Goal: Navigation & Orientation: Find specific page/section

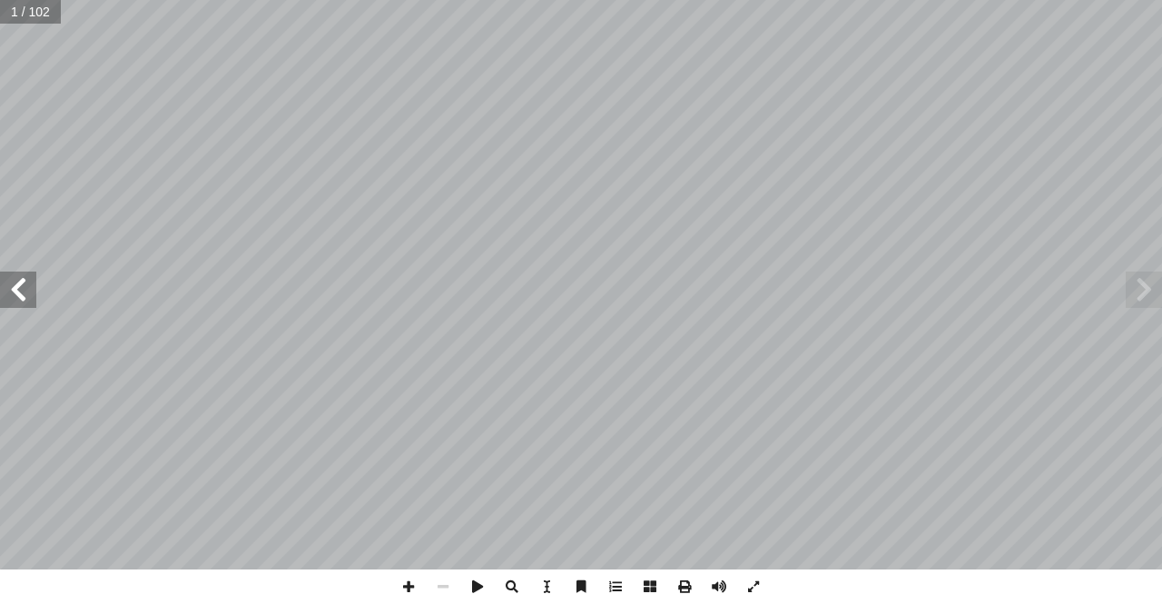
click at [0, 273] on span at bounding box center [18, 289] width 36 height 36
click at [722, 581] on span at bounding box center [719, 586] width 34 height 34
click at [17, 296] on span at bounding box center [18, 289] width 36 height 36
click at [407, 589] on span at bounding box center [408, 586] width 34 height 34
click at [412, 591] on span at bounding box center [408, 586] width 34 height 34
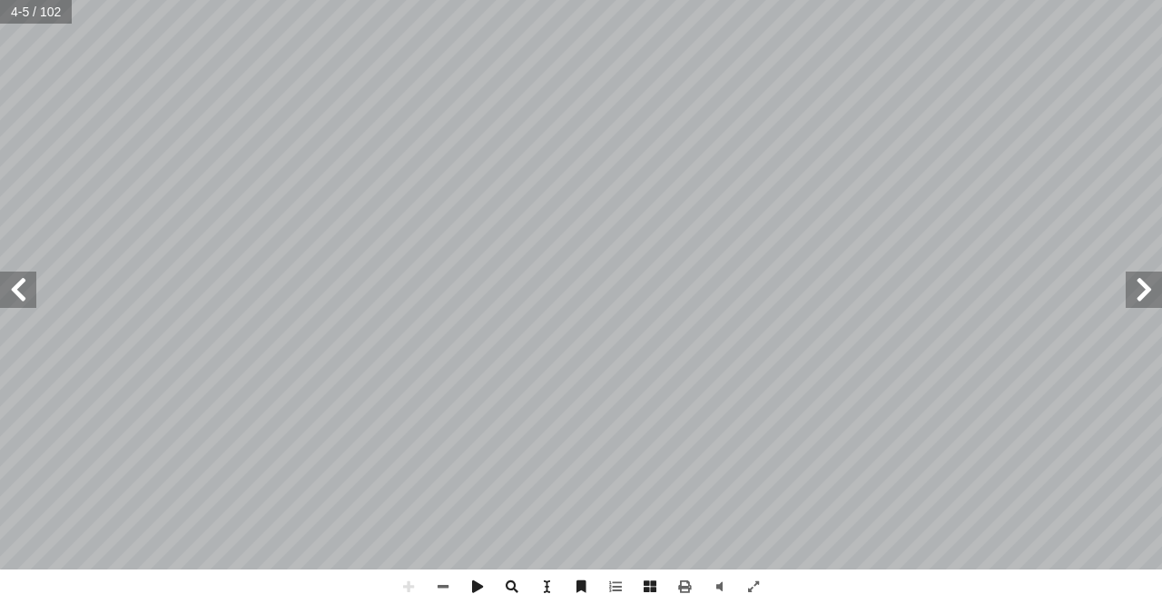
click at [25, 300] on span at bounding box center [18, 289] width 36 height 36
click at [26, 297] on span at bounding box center [18, 289] width 36 height 36
